Goal: Information Seeking & Learning: Learn about a topic

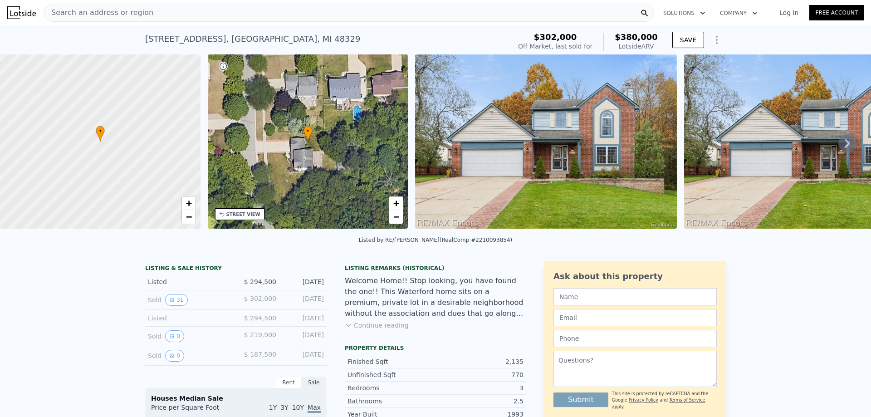
click at [559, 186] on img at bounding box center [546, 141] width 262 height 174
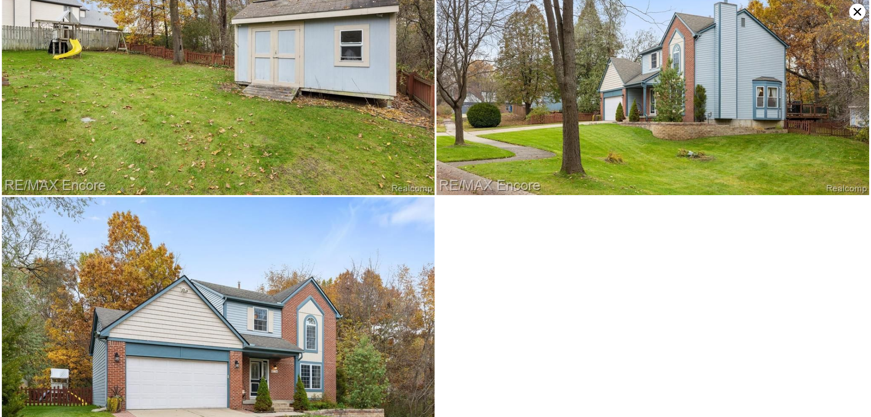
scroll to position [4184, 0]
